Goal: Transaction & Acquisition: Purchase product/service

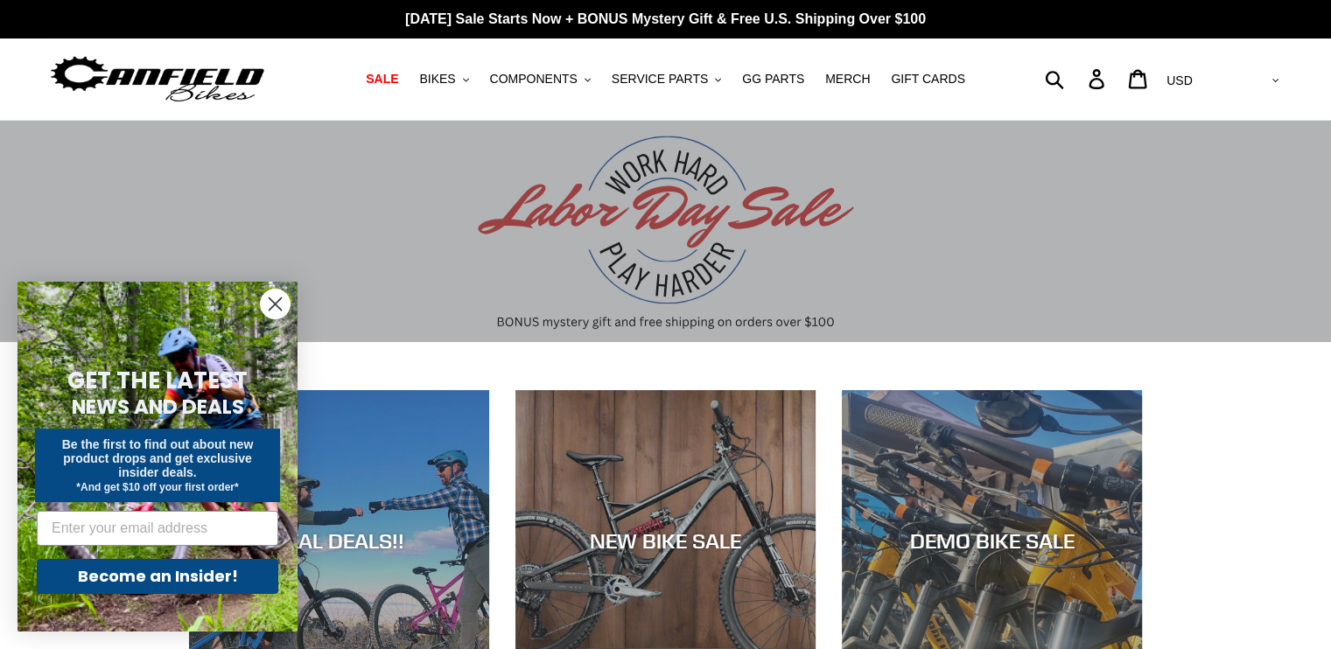
click at [276, 300] on circle "Close dialog" at bounding box center [275, 304] width 29 height 29
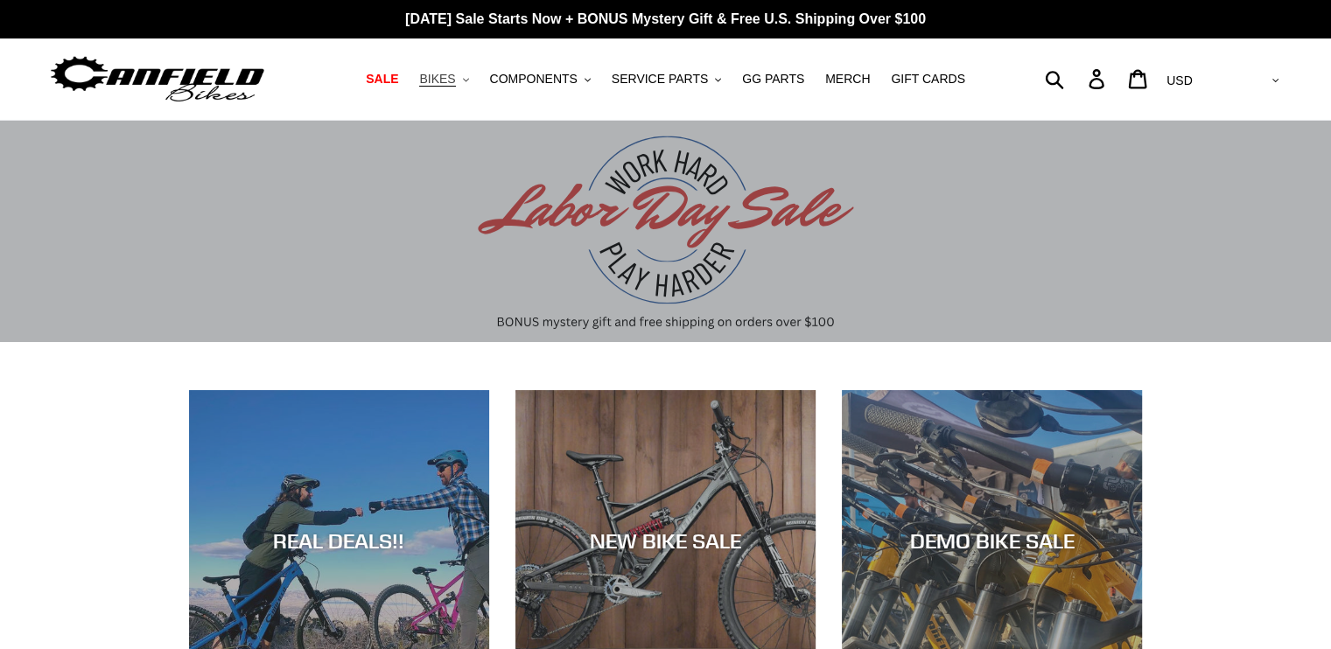
click at [455, 83] on span "BIKES" at bounding box center [437, 79] width 36 height 15
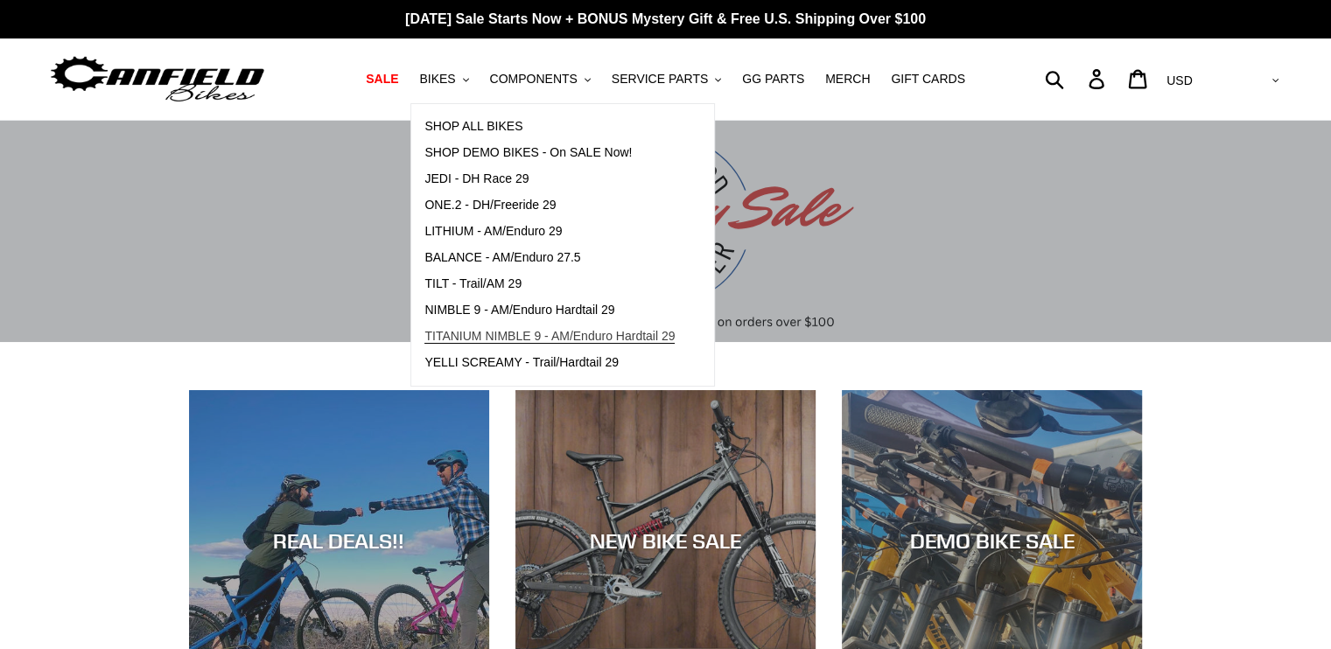
click at [521, 334] on span "TITANIUM NIMBLE 9 - AM/Enduro Hardtail 29" at bounding box center [549, 336] width 250 height 15
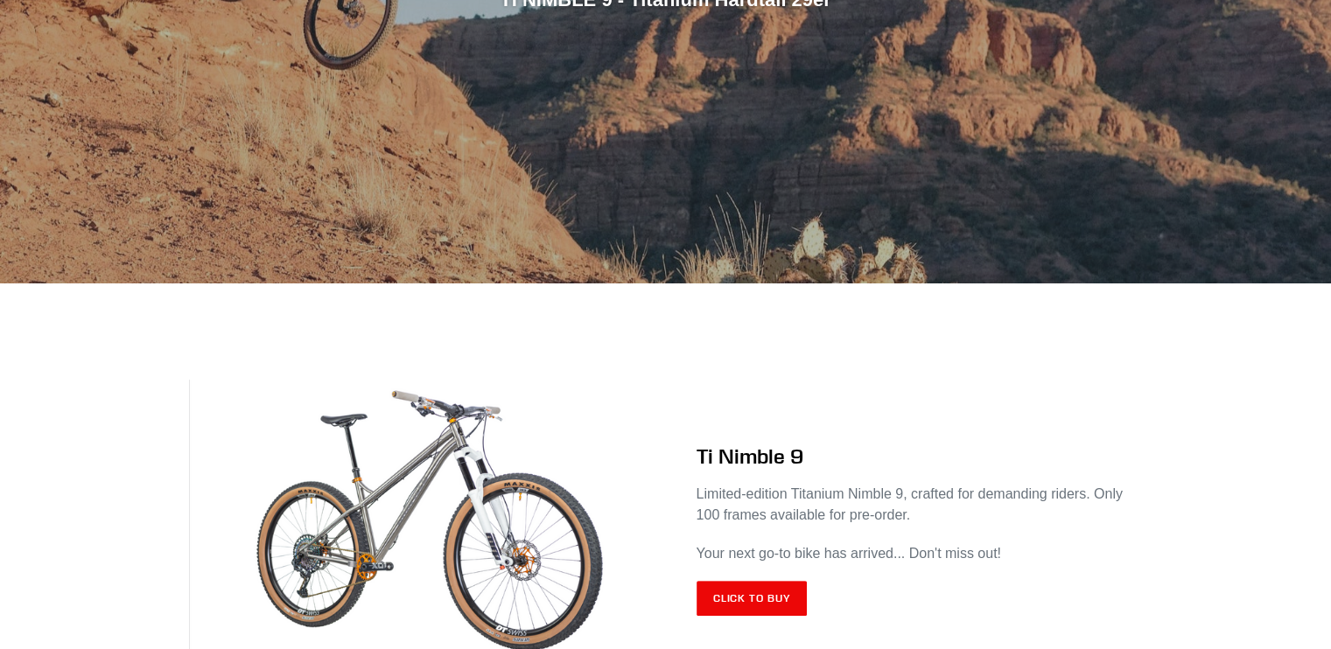
scroll to position [525, 0]
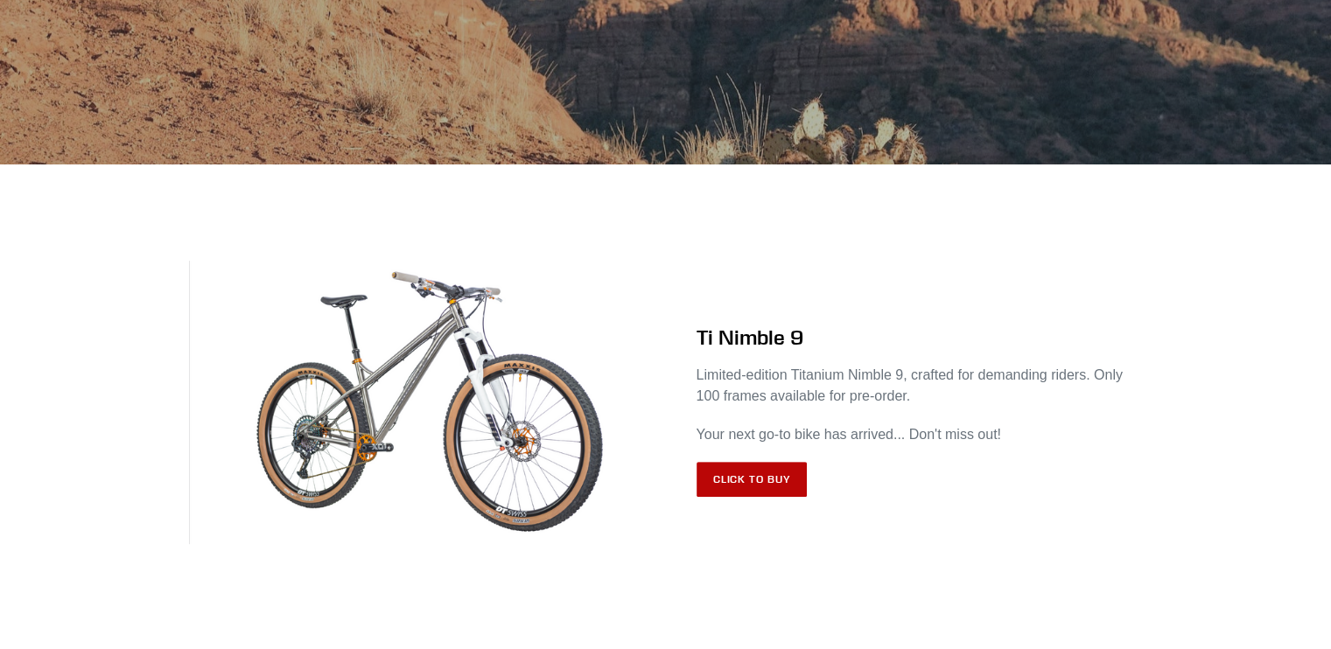
click at [775, 471] on link "Click to Buy" at bounding box center [751, 479] width 111 height 35
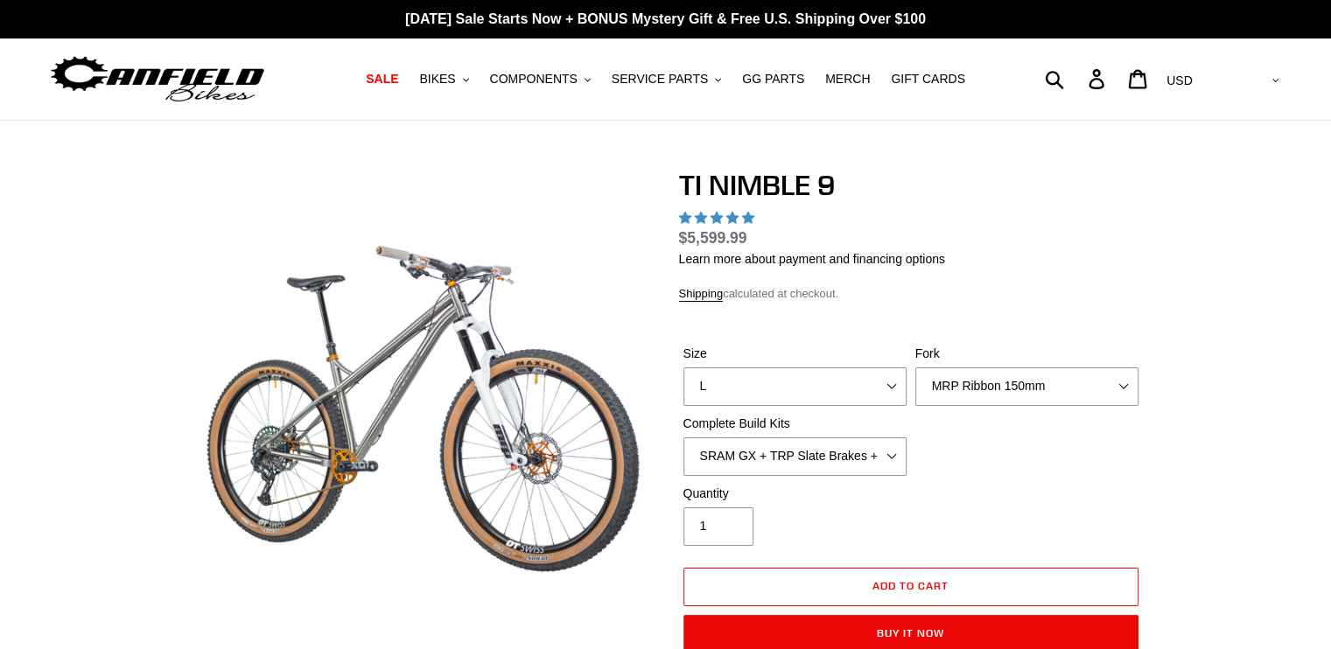
select select "highest-rating"
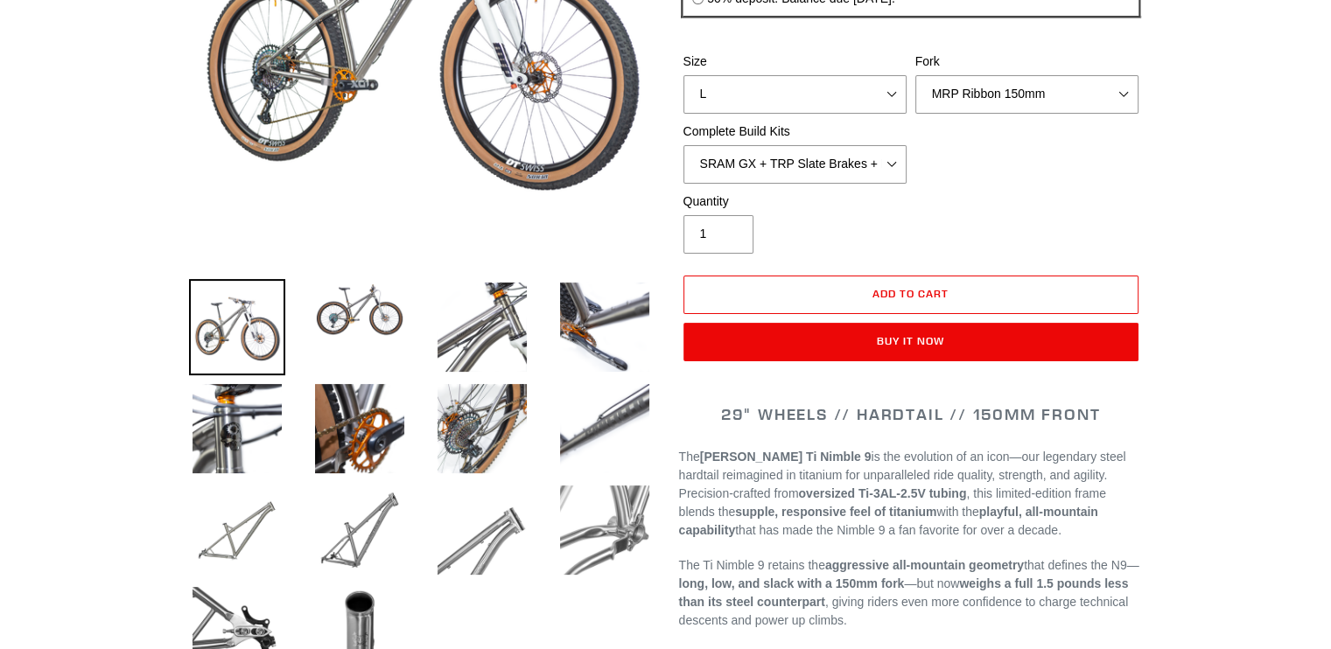
scroll to position [612, 0]
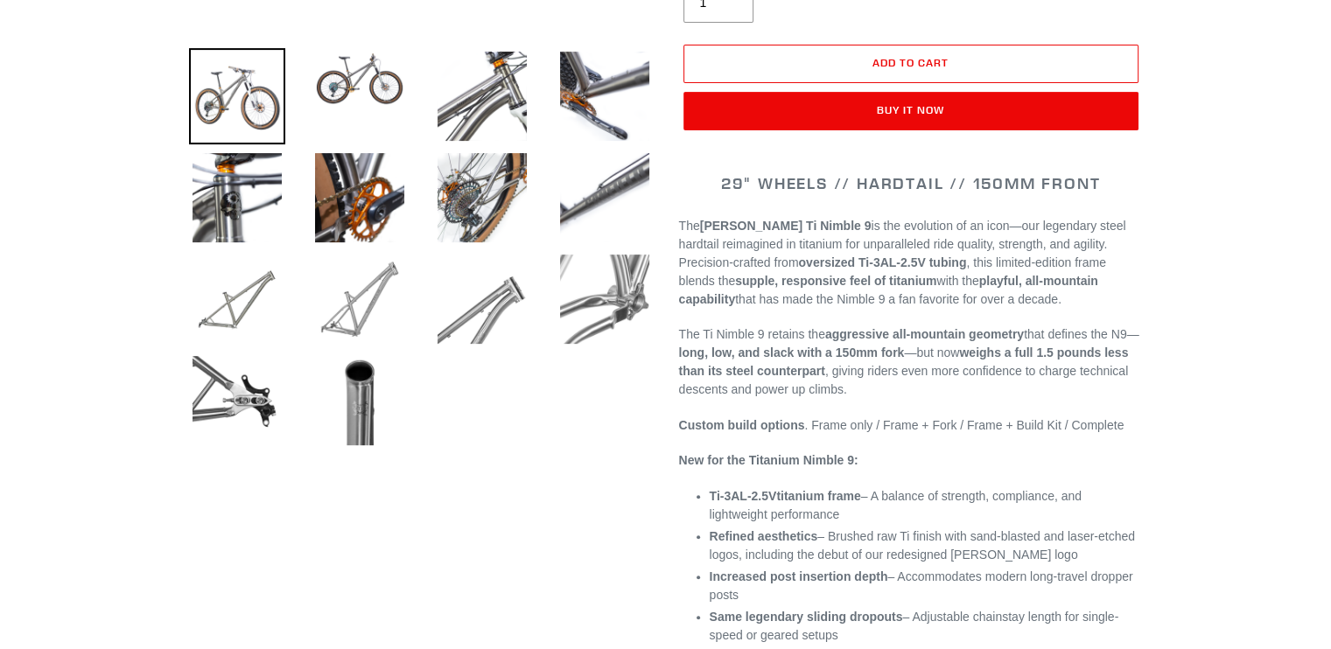
click at [349, 297] on img at bounding box center [359, 299] width 96 height 96
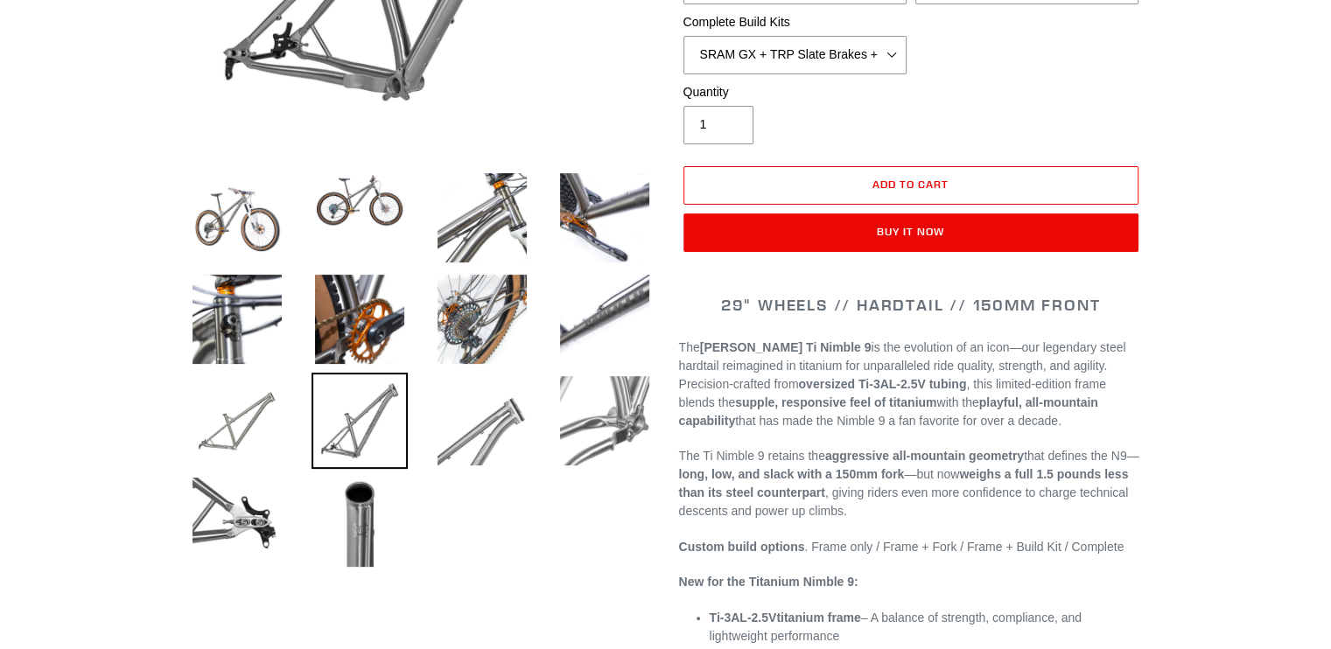
scroll to position [525, 0]
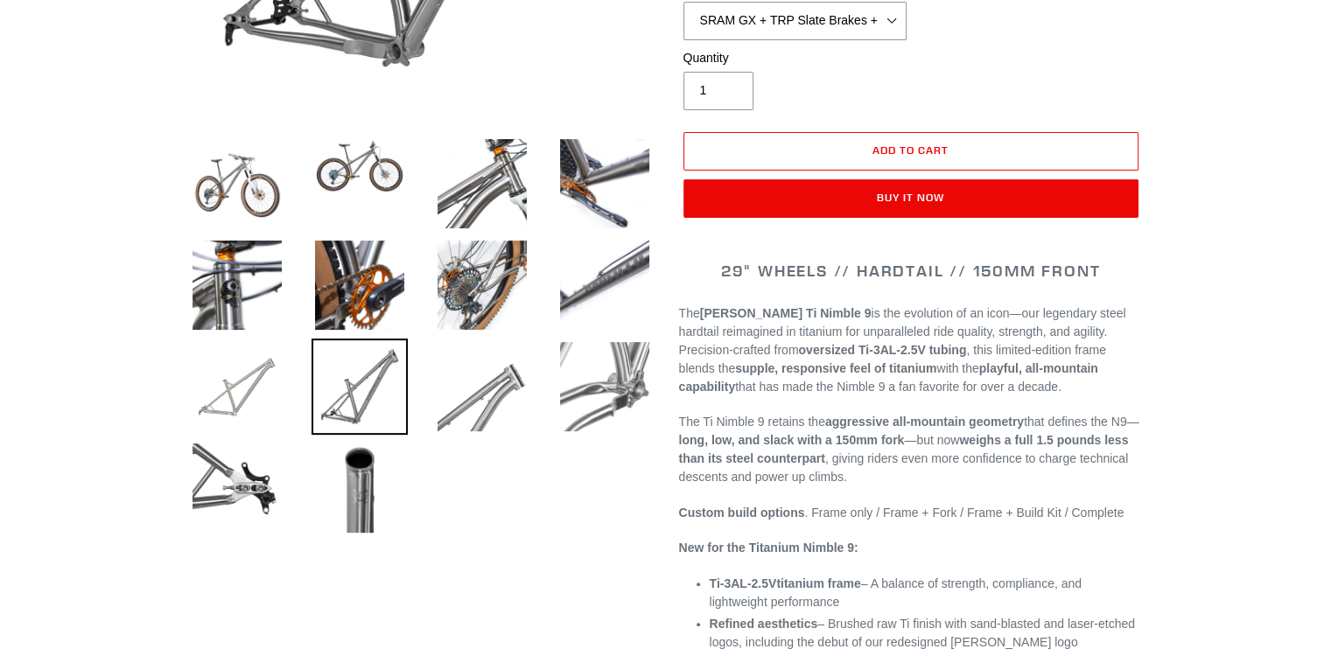
click at [225, 376] on img at bounding box center [237, 387] width 96 height 96
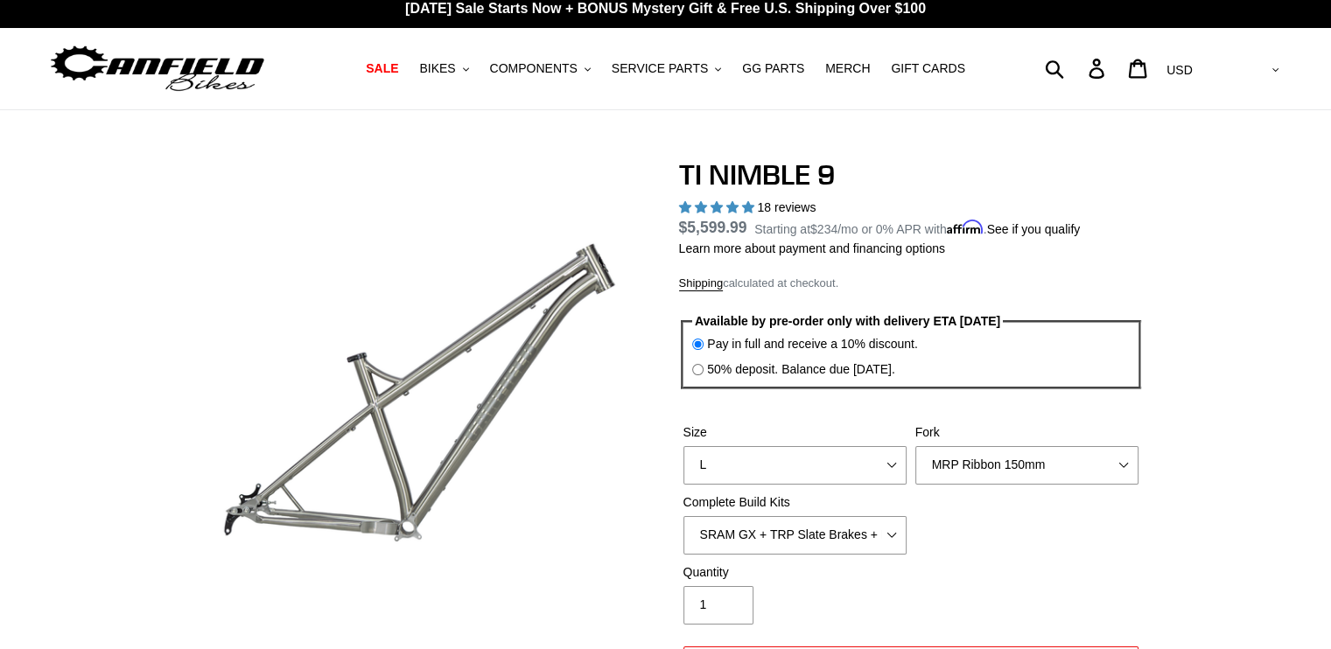
scroll to position [0, 0]
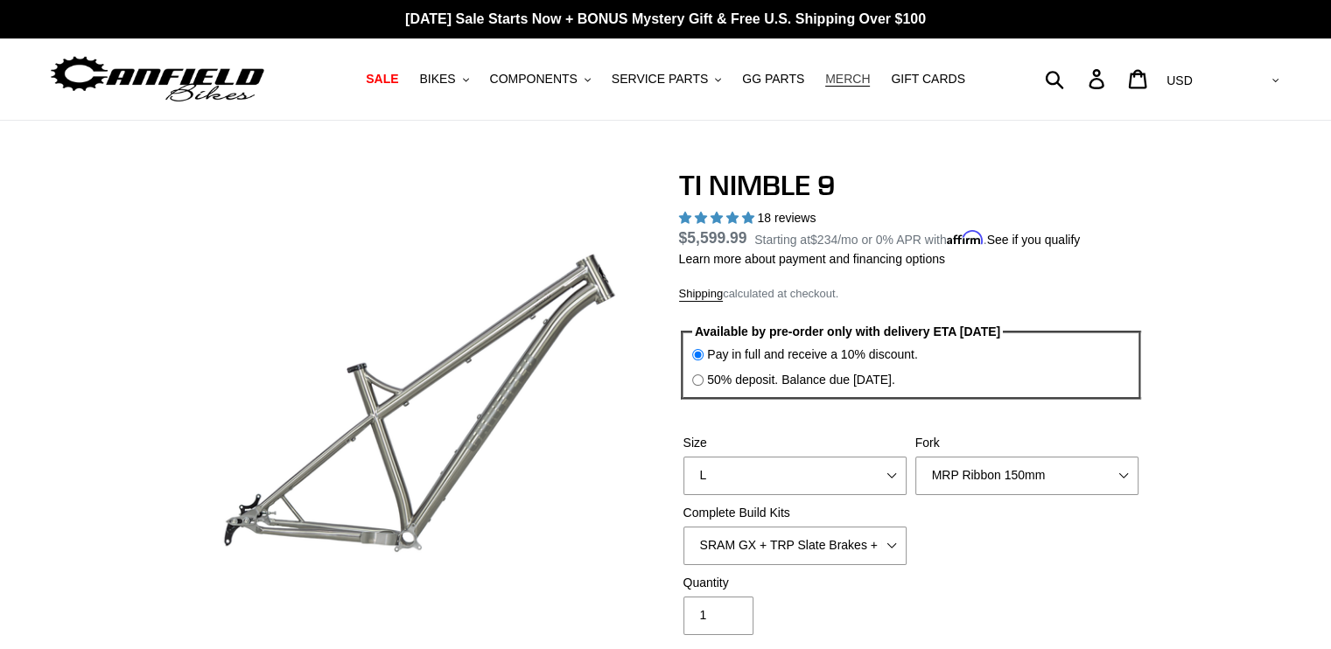
click at [829, 83] on span "MERCH" at bounding box center [847, 79] width 45 height 15
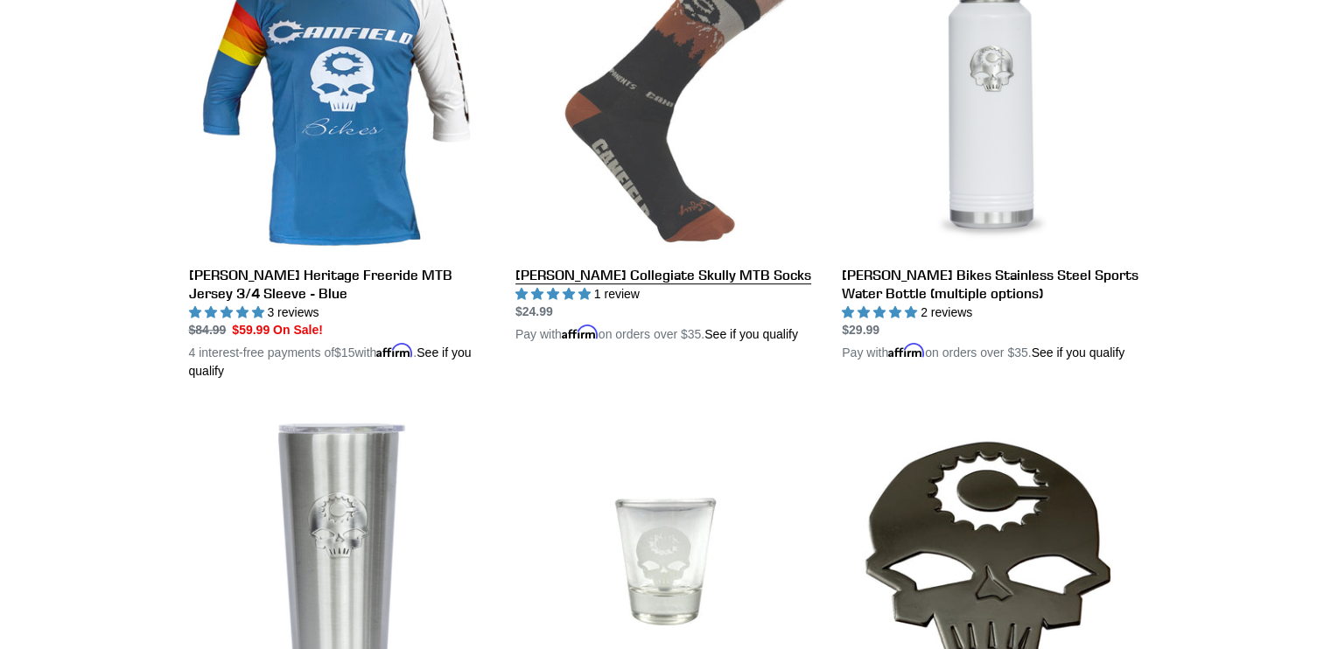
scroll to position [962, 0]
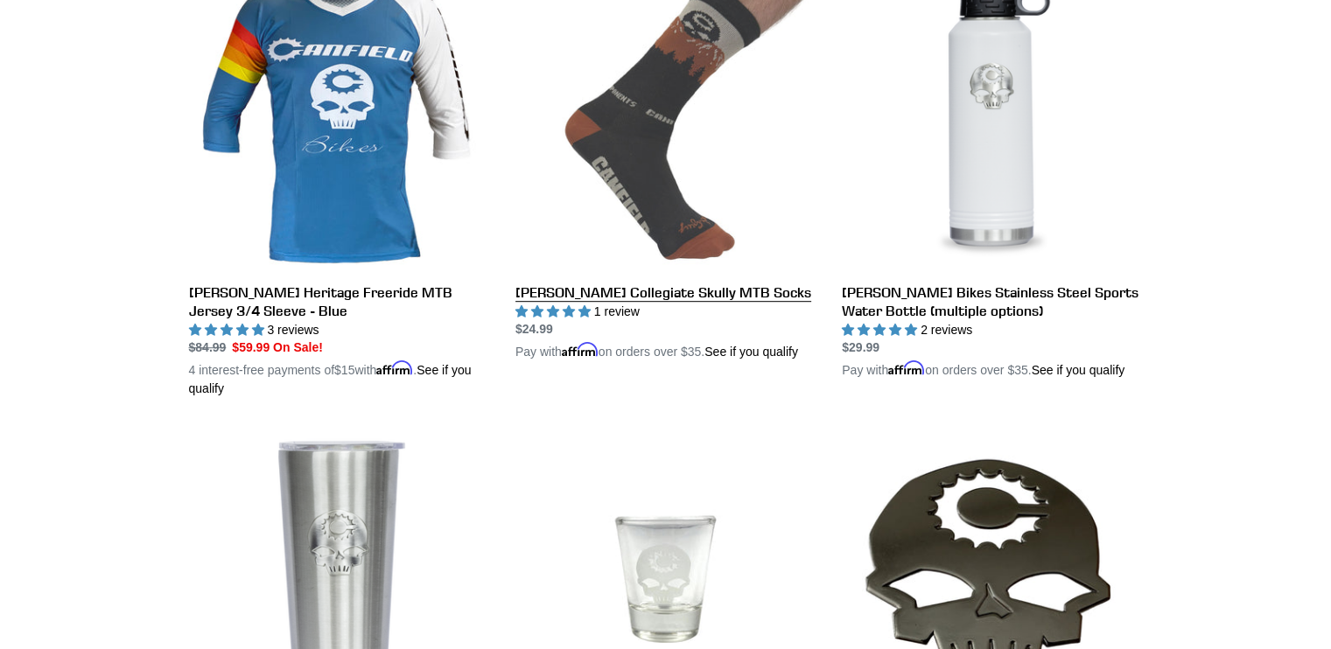
click at [612, 249] on link "Canfield Collegiate Skully MTB Socks" at bounding box center [665, 165] width 300 height 391
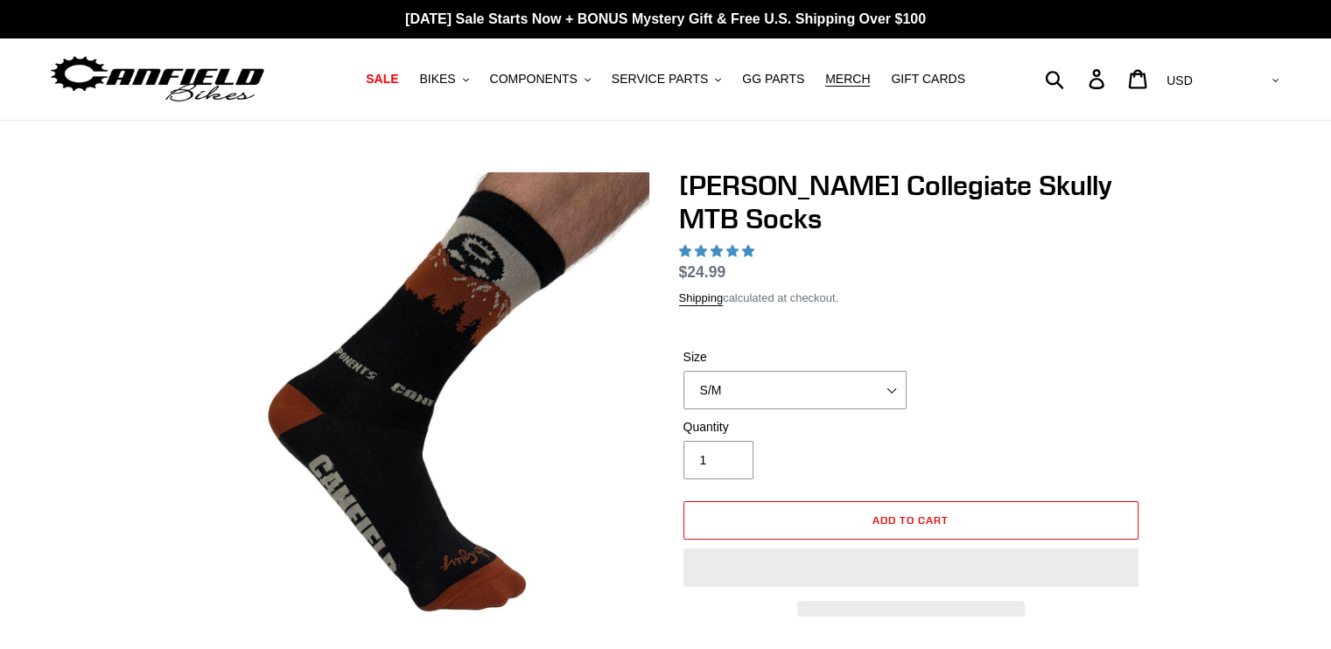
select select "highest-rating"
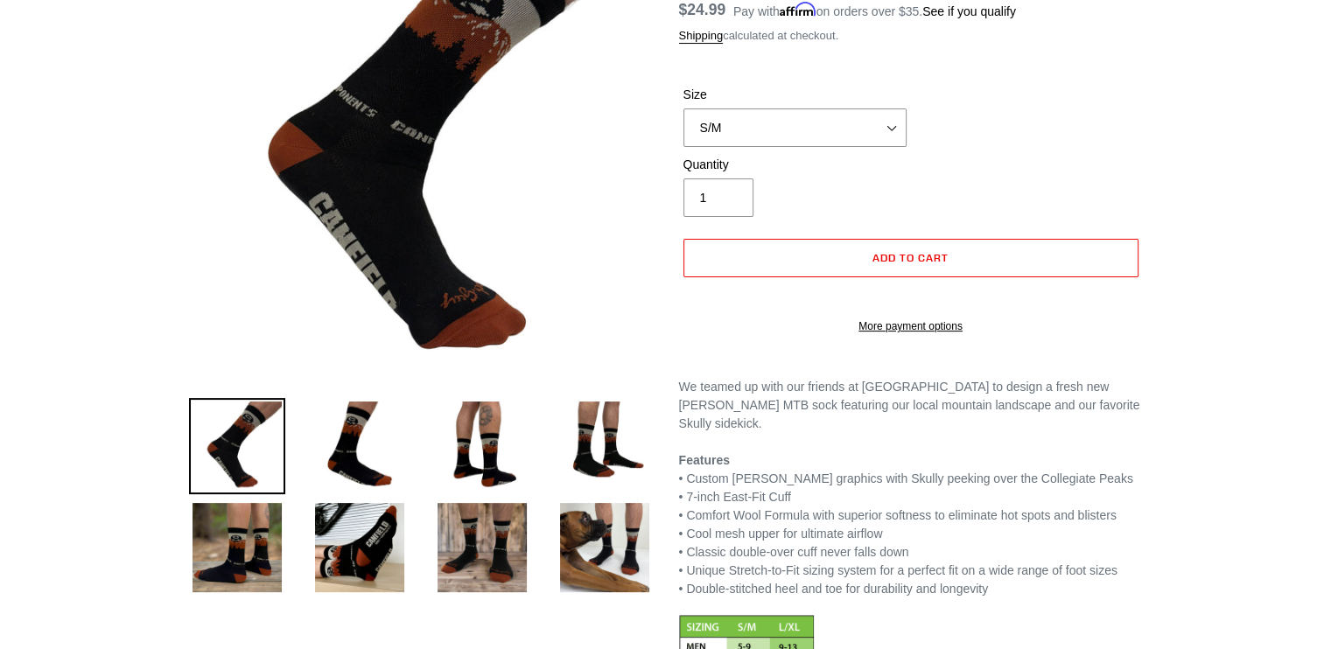
scroll to position [350, 0]
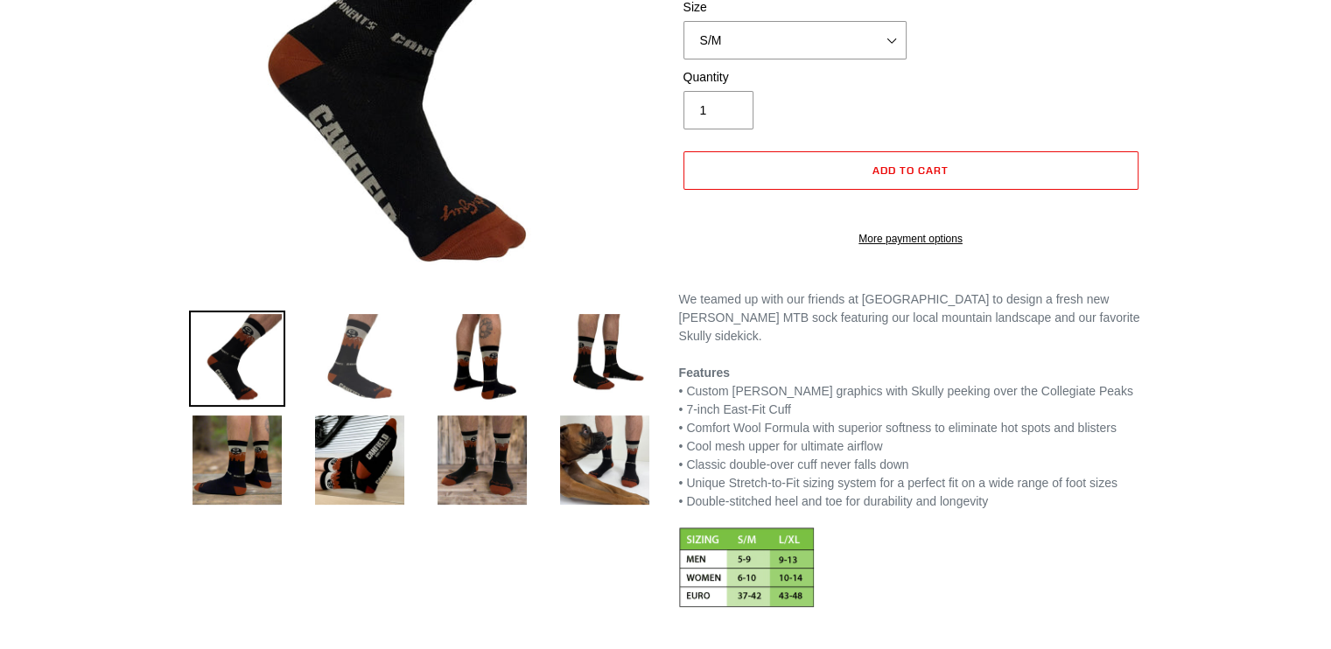
click at [346, 339] on img at bounding box center [359, 359] width 96 height 96
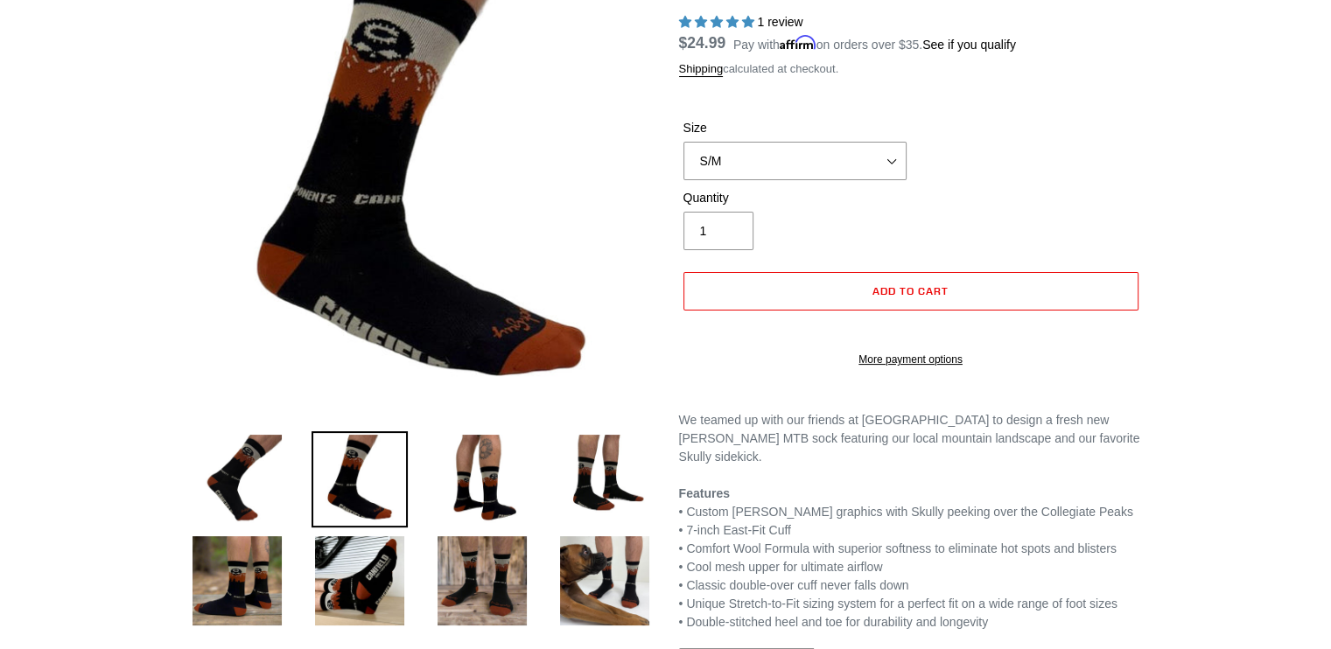
scroll to position [262, 0]
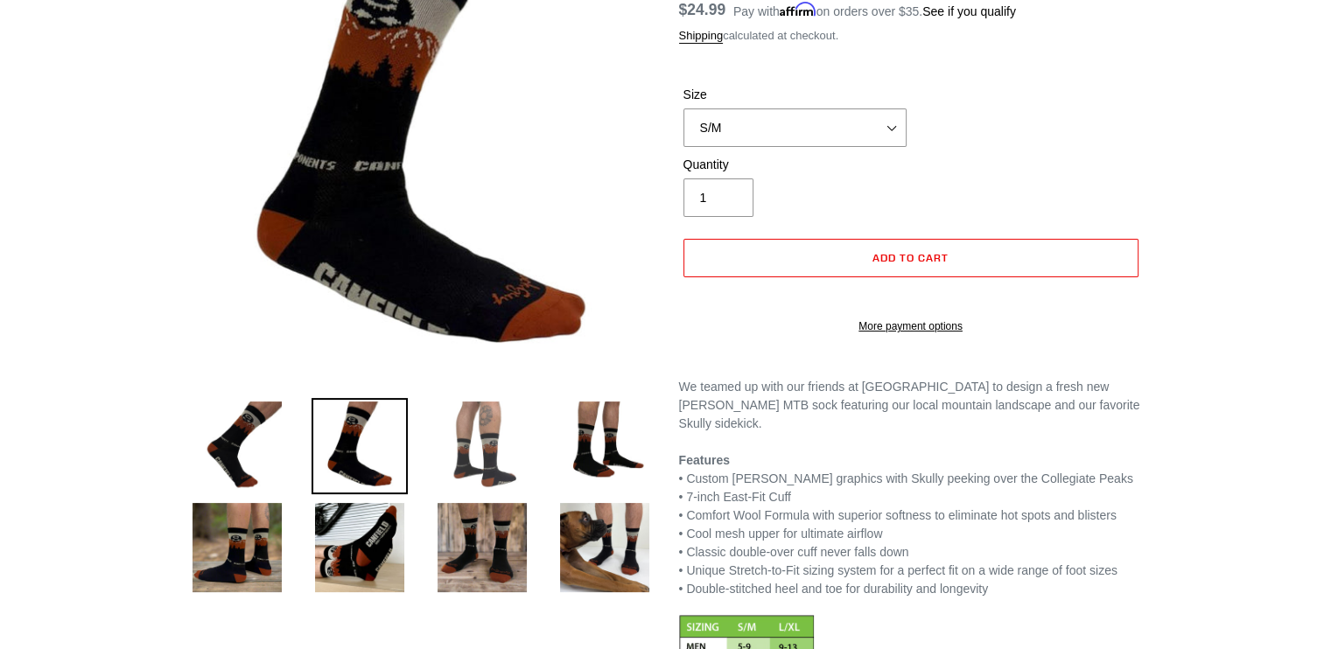
click at [500, 450] on img at bounding box center [482, 446] width 96 height 96
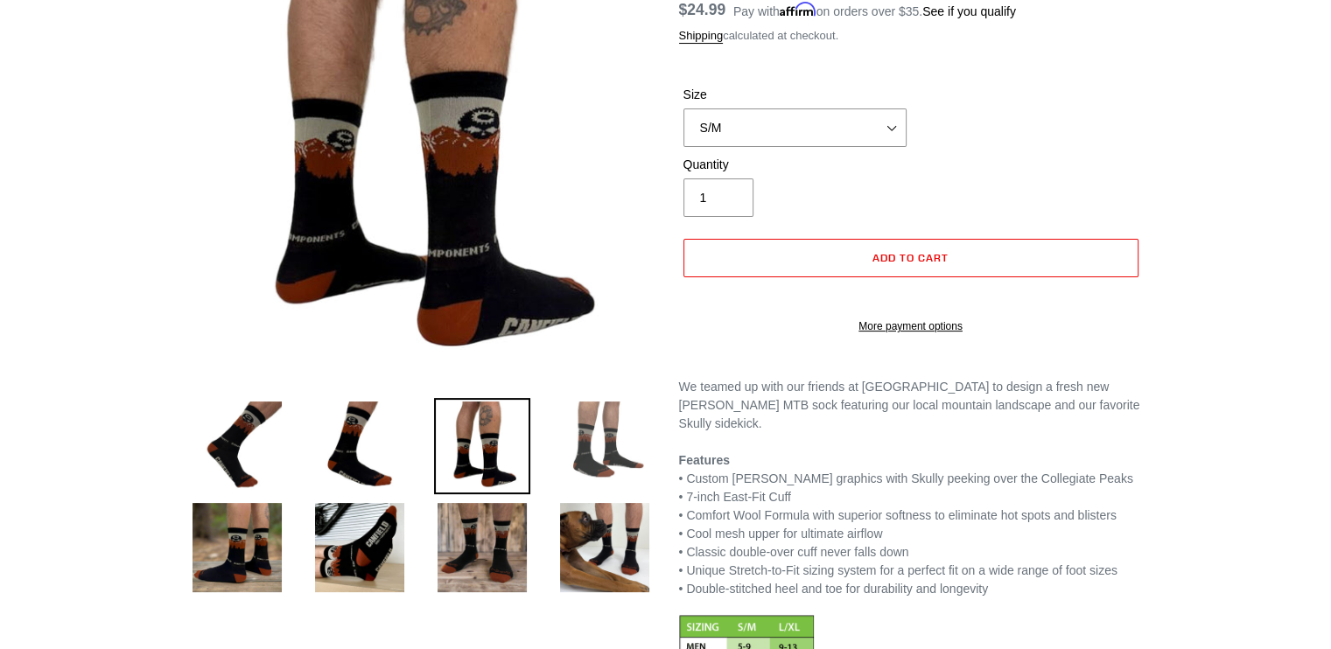
click at [604, 444] on img at bounding box center [604, 446] width 96 height 96
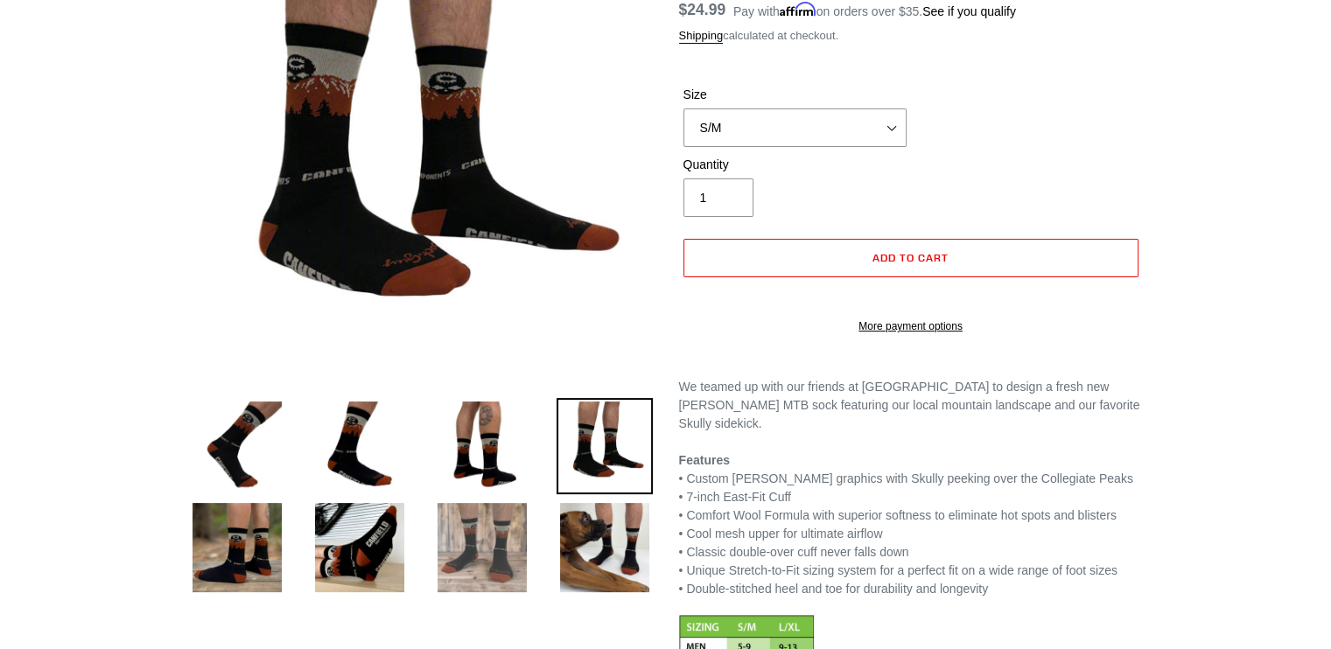
click at [507, 542] on img at bounding box center [482, 548] width 96 height 96
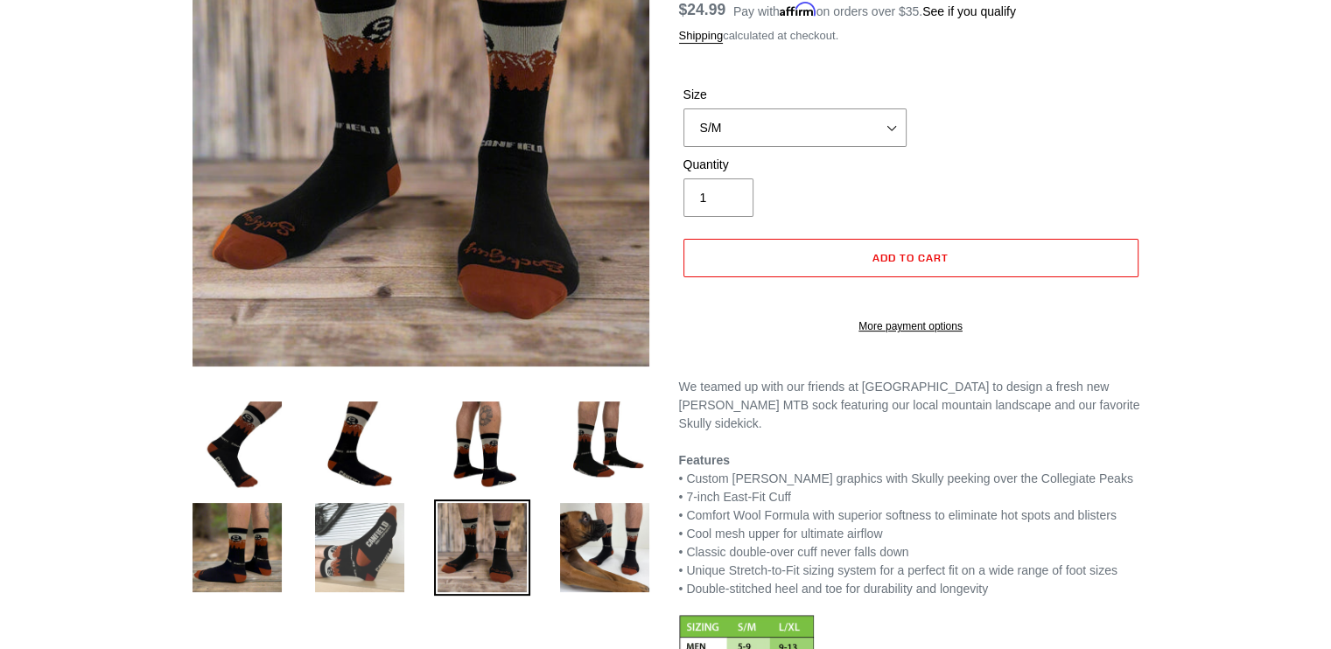
click at [371, 571] on img at bounding box center [359, 548] width 96 height 96
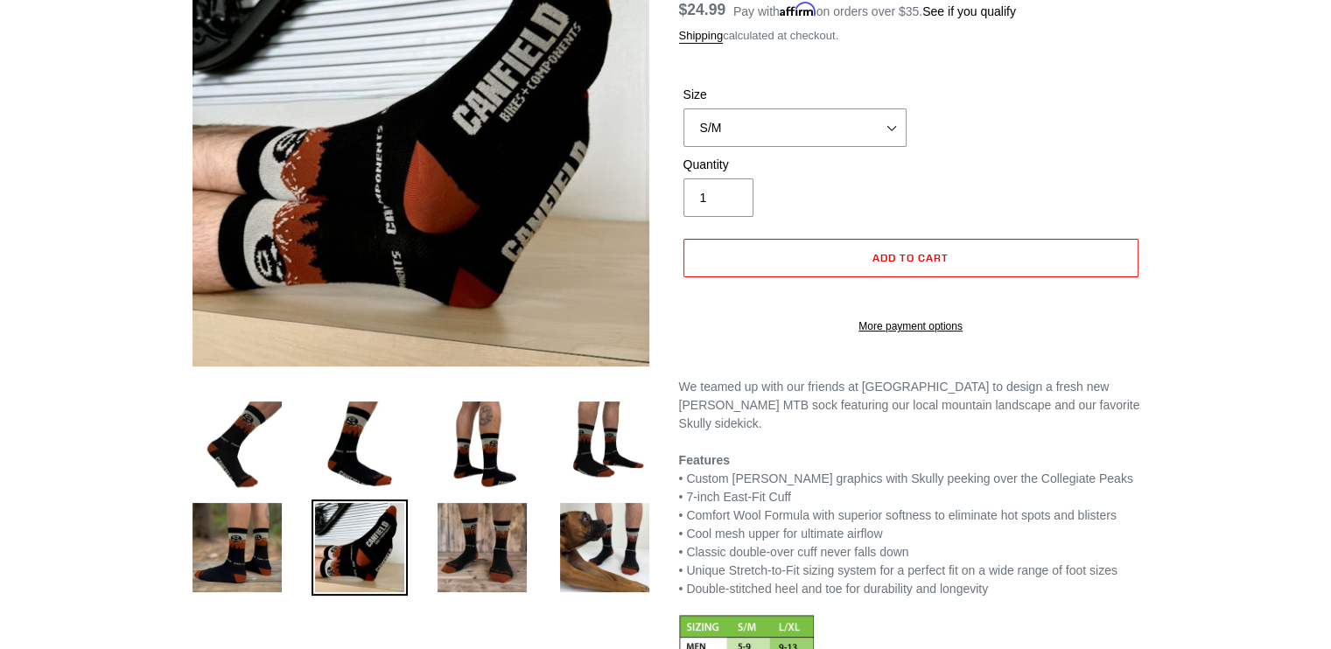
click at [752, 150] on div "Size S/M L/XL" at bounding box center [911, 121] width 464 height 70
click at [755, 128] on select "S/M L/XL" at bounding box center [794, 127] width 223 height 38
select select "L/XL"
click at [683, 108] on select "S/M L/XL" at bounding box center [794, 127] width 223 height 38
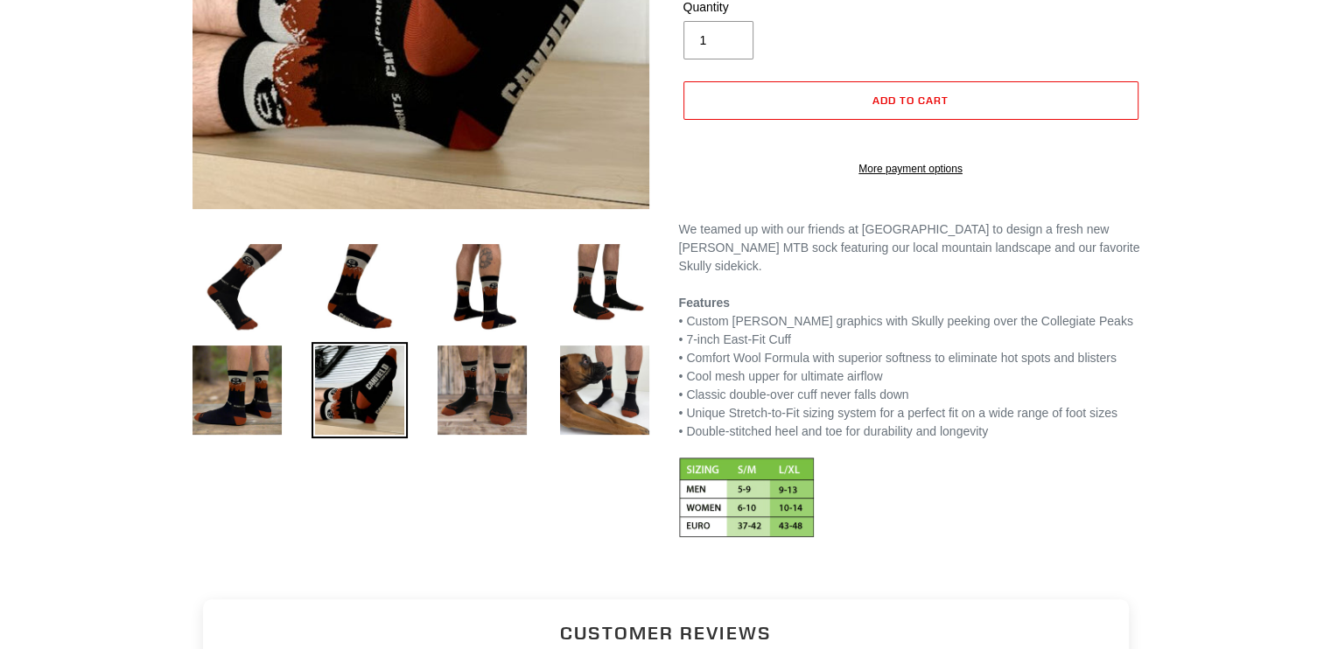
scroll to position [437, 0]
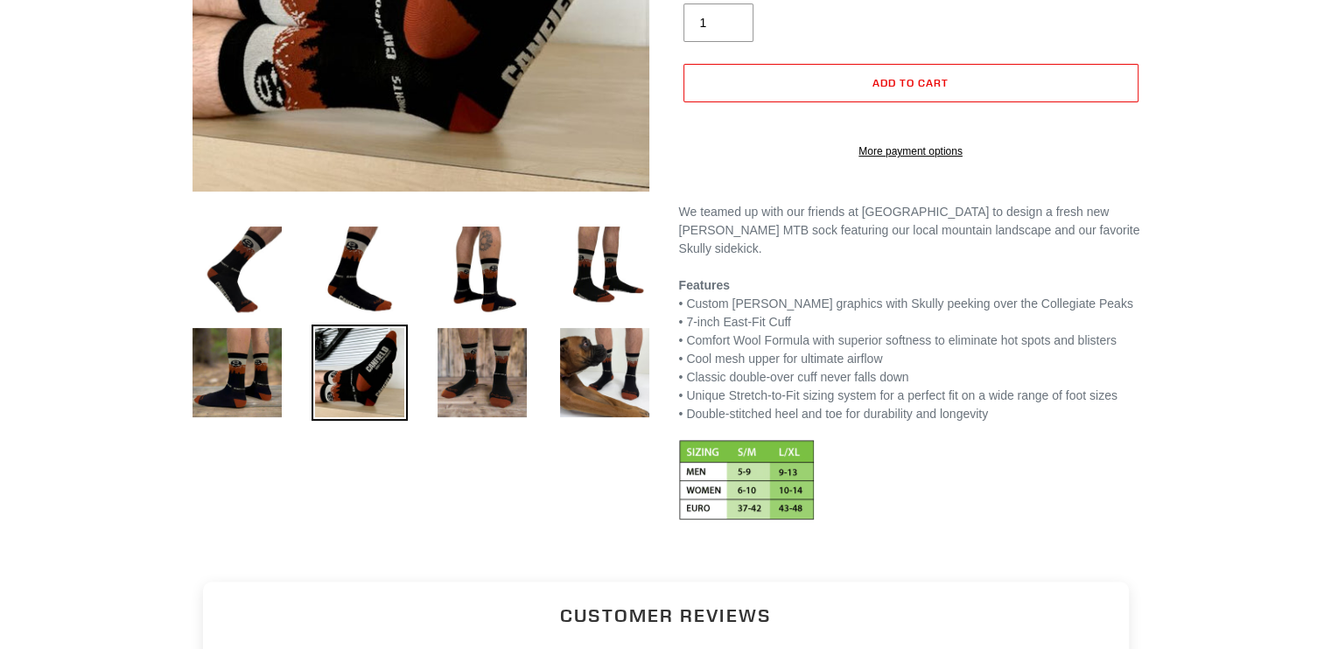
click at [687, 127] on shop-pay-wallet-button at bounding box center [684, 120] width 3 height 14
